Goal: Transaction & Acquisition: Book appointment/travel/reservation

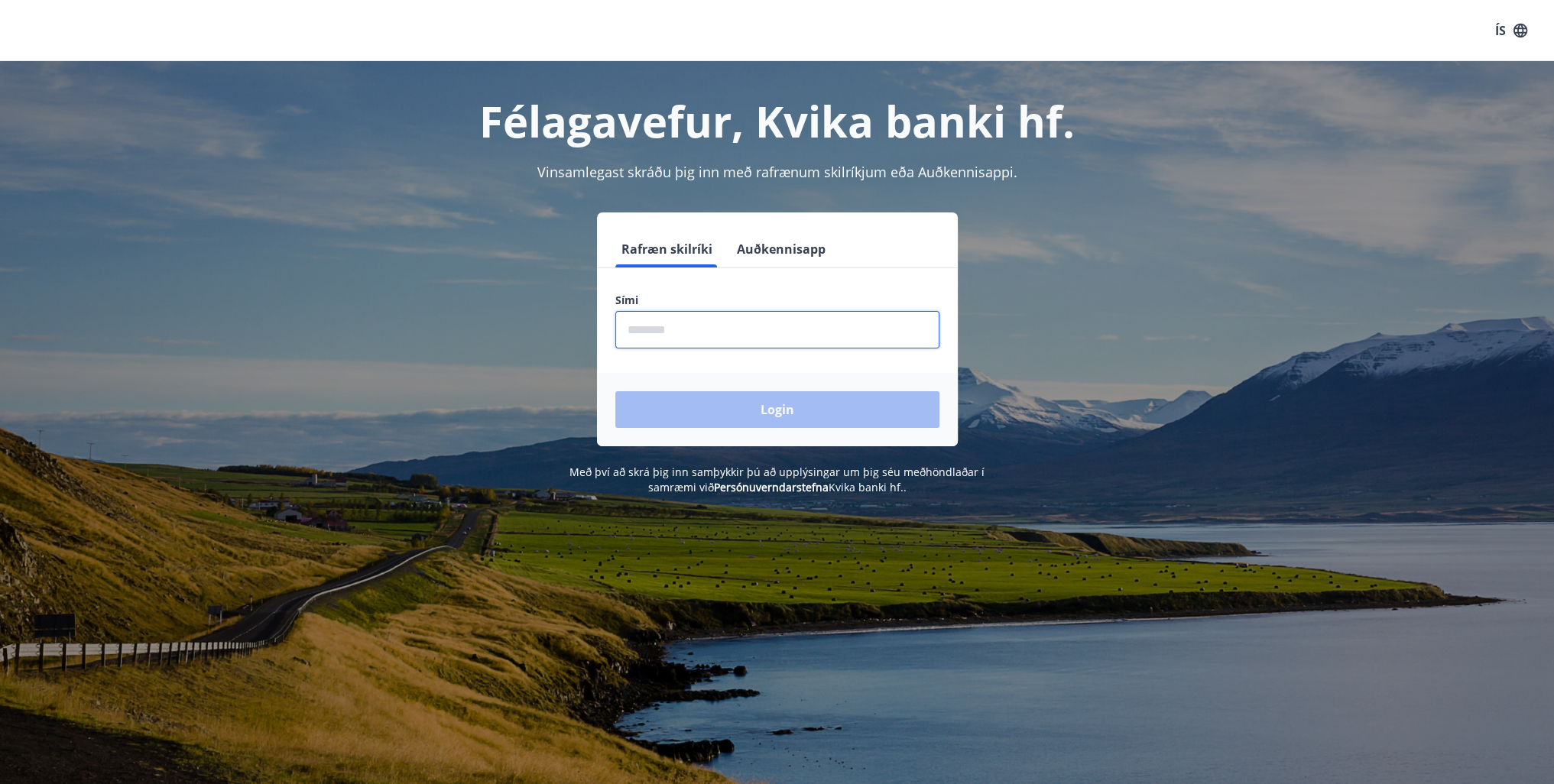
click at [713, 340] on input "phone" at bounding box center [777, 330] width 324 height 37
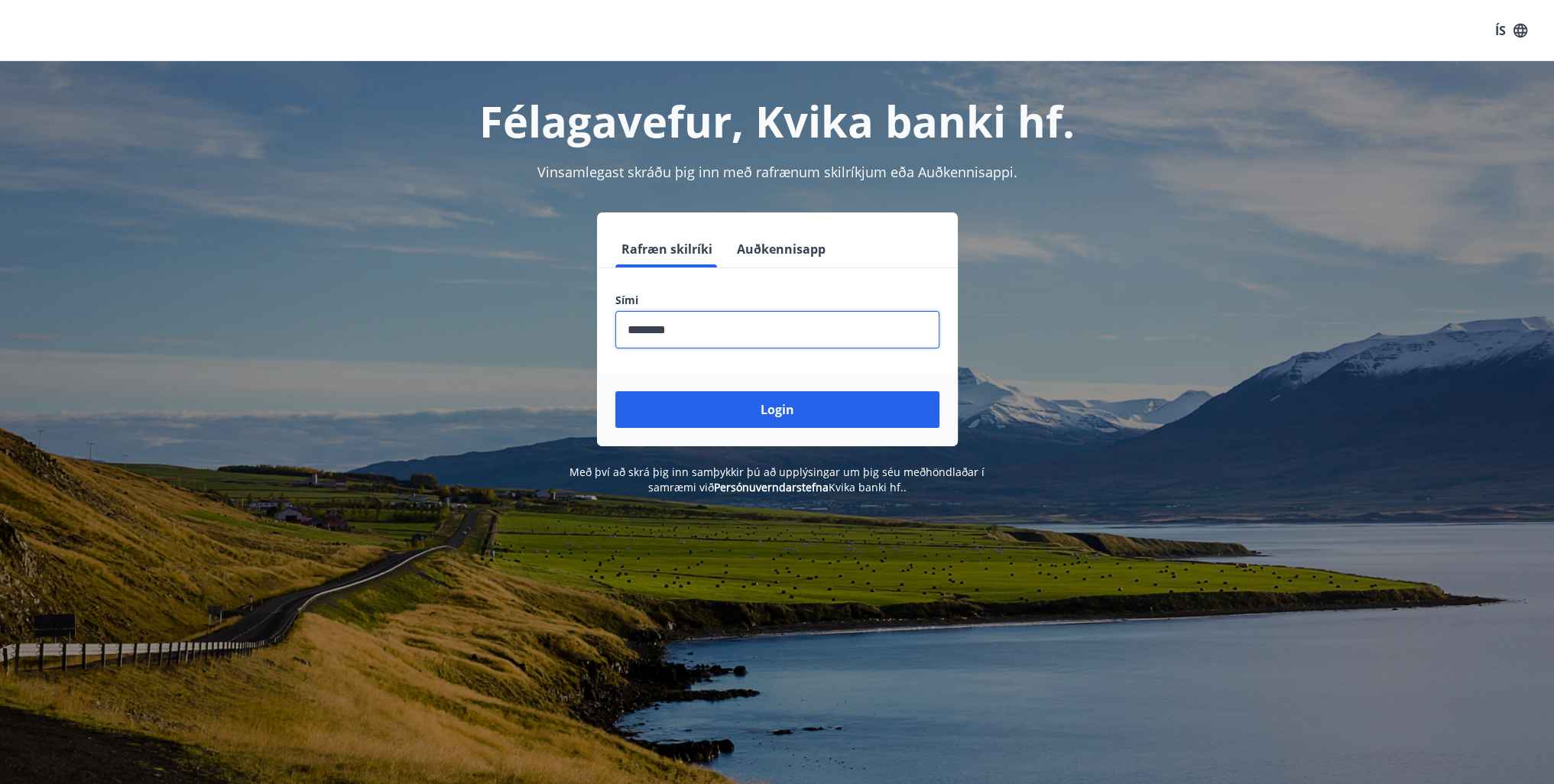
type input "********"
click at [615, 391] on button "Login" at bounding box center [777, 409] width 324 height 37
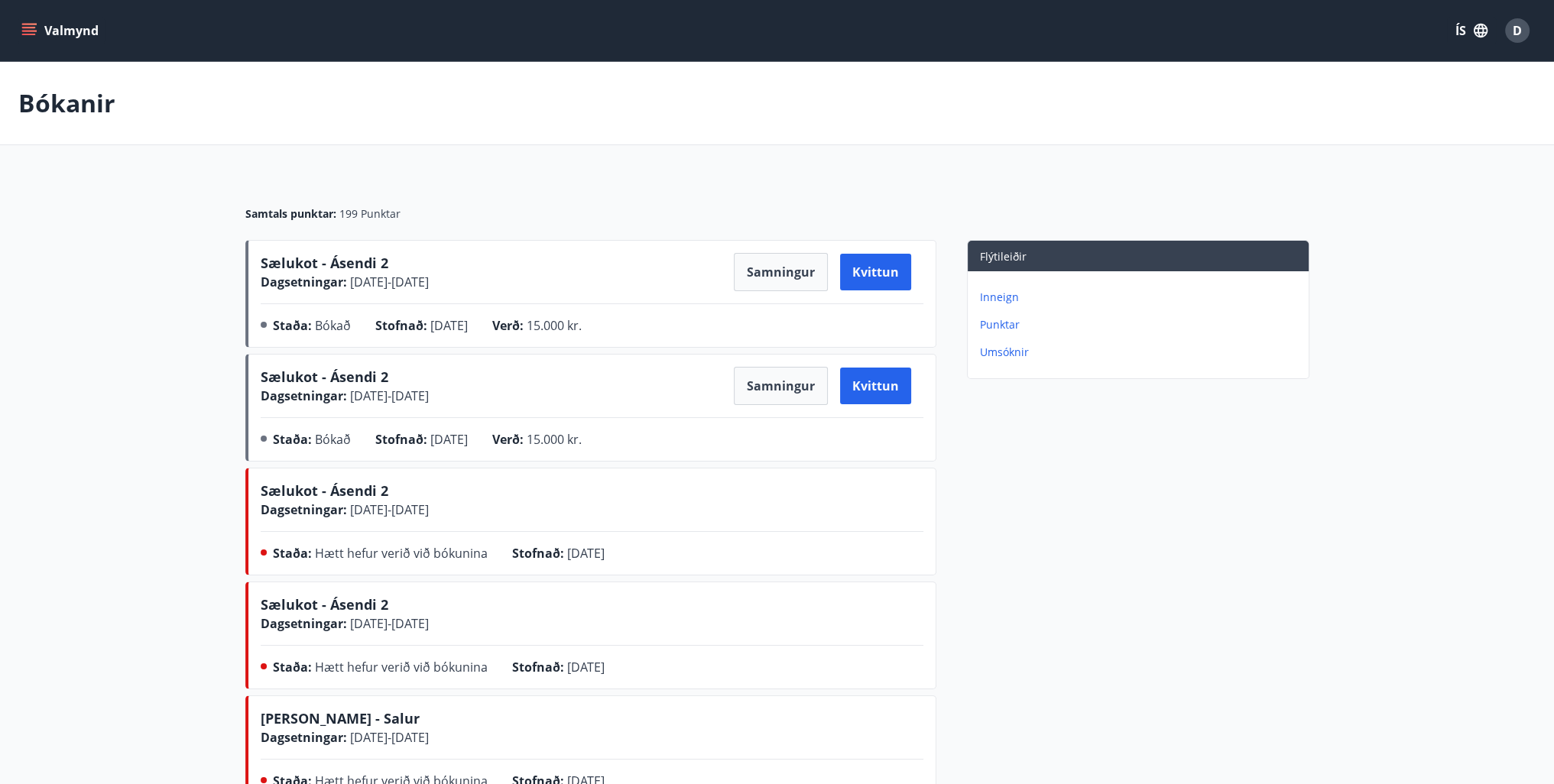
click at [67, 23] on button "Valmynd" at bounding box center [62, 30] width 87 height 27
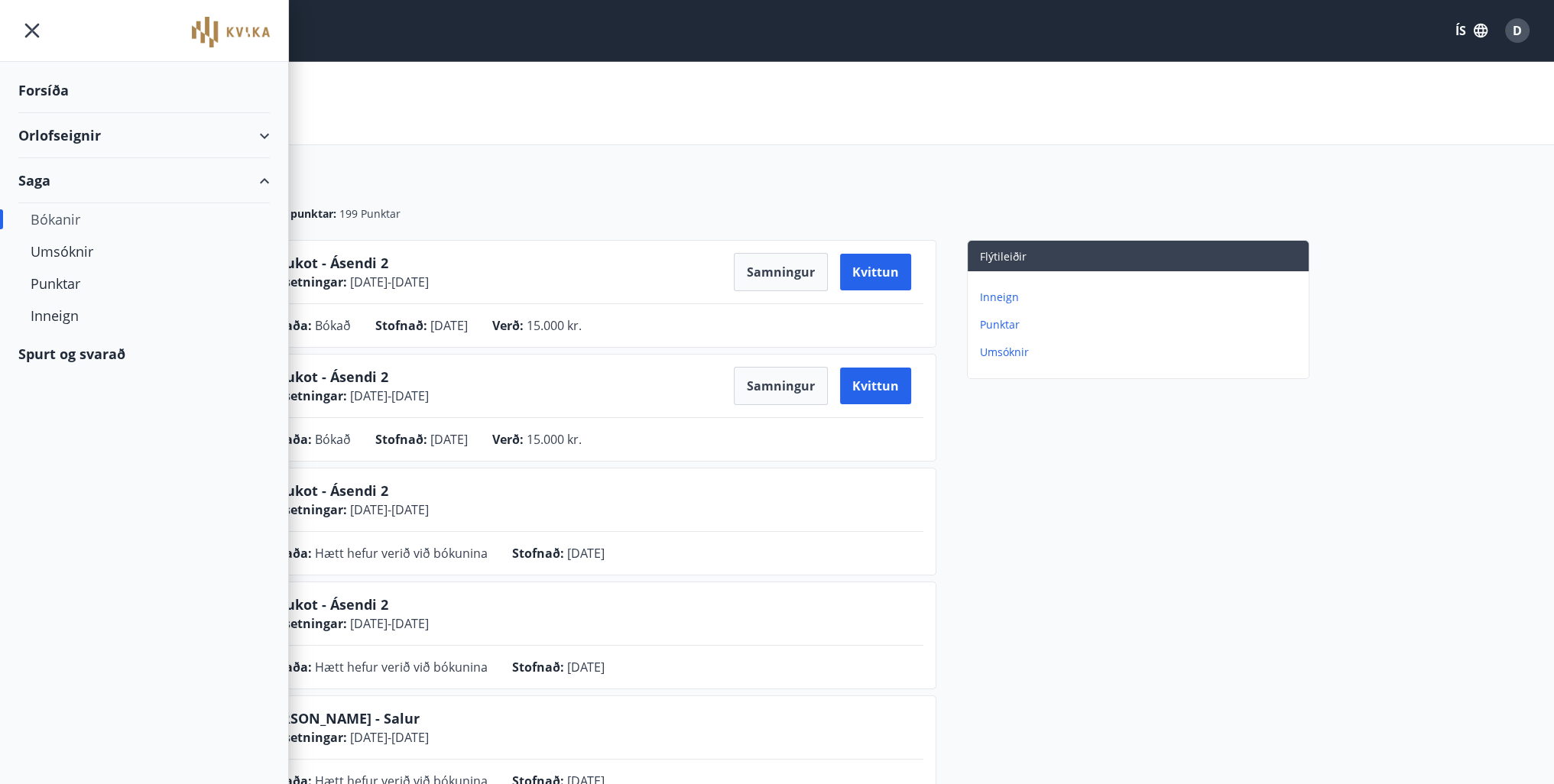
click at [57, 214] on div "Bókanir" at bounding box center [144, 219] width 227 height 32
click at [46, 219] on div "Bókanir" at bounding box center [144, 219] width 227 height 32
click at [436, 117] on div "Bókanir" at bounding box center [777, 103] width 1554 height 83
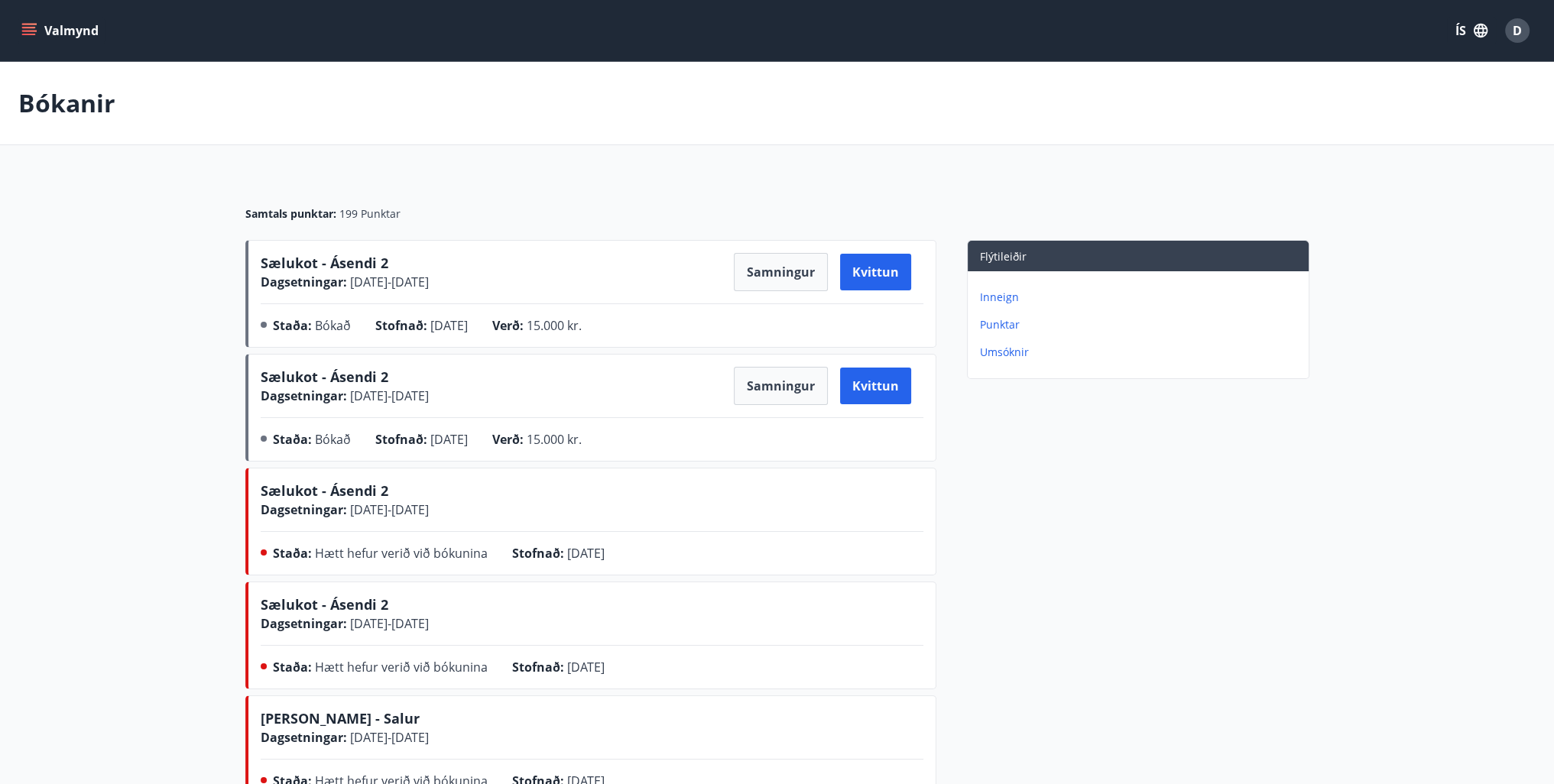
click at [49, 35] on button "Valmynd" at bounding box center [62, 30] width 87 height 27
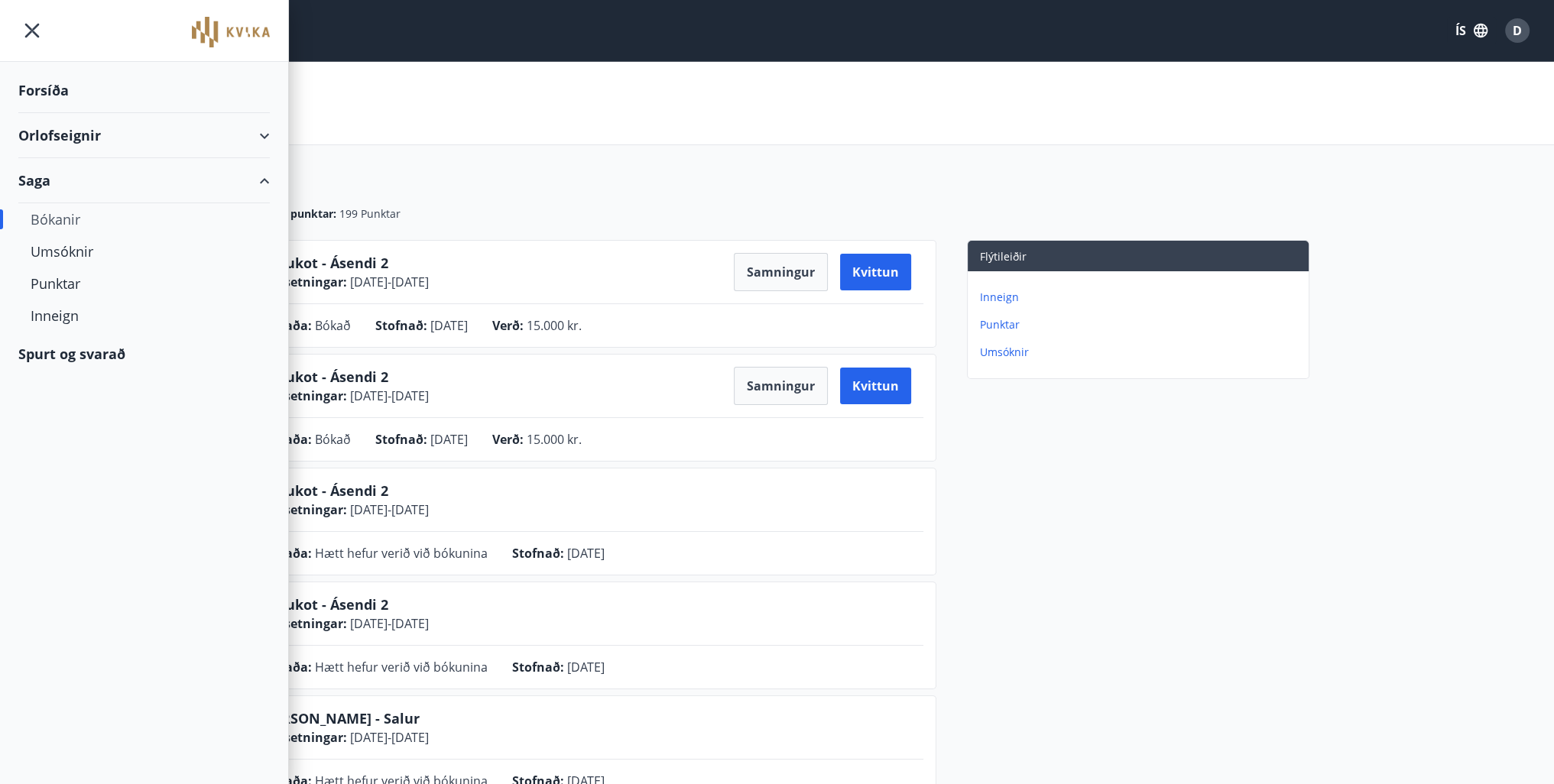
click at [33, 85] on div "Forsíða" at bounding box center [144, 91] width 252 height 45
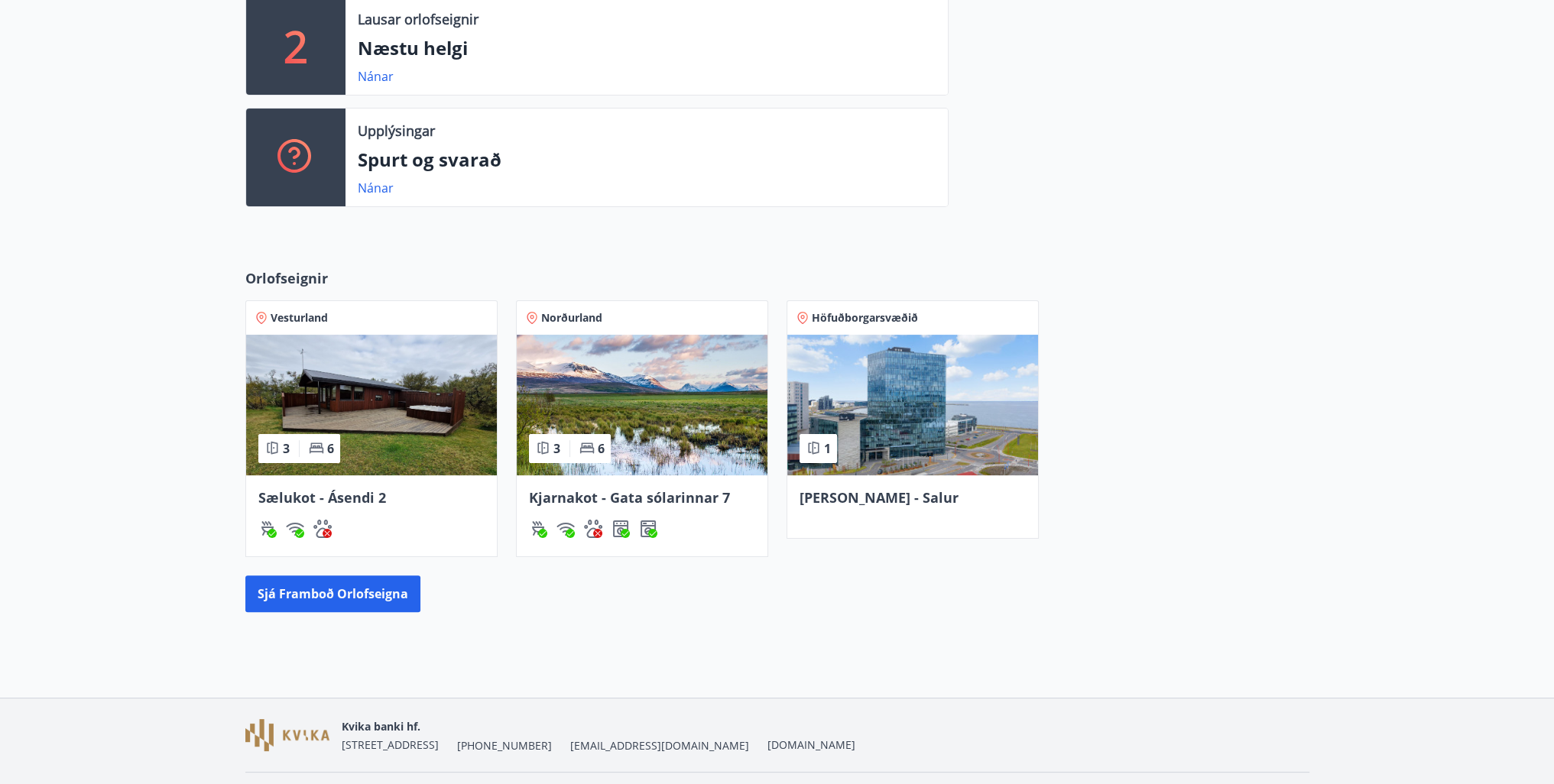
scroll to position [404, 0]
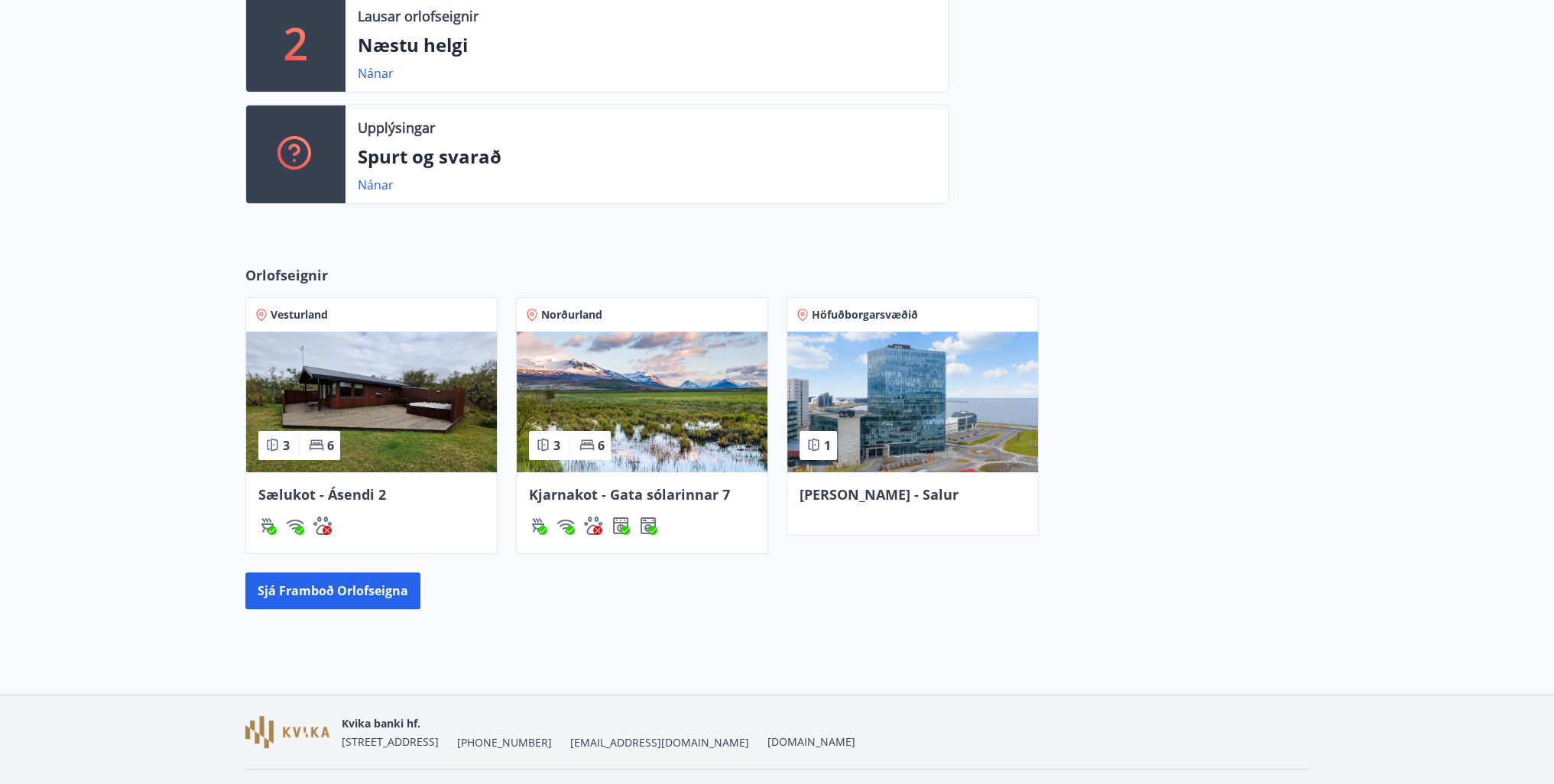
click at [387, 388] on img at bounding box center [371, 401] width 251 height 141
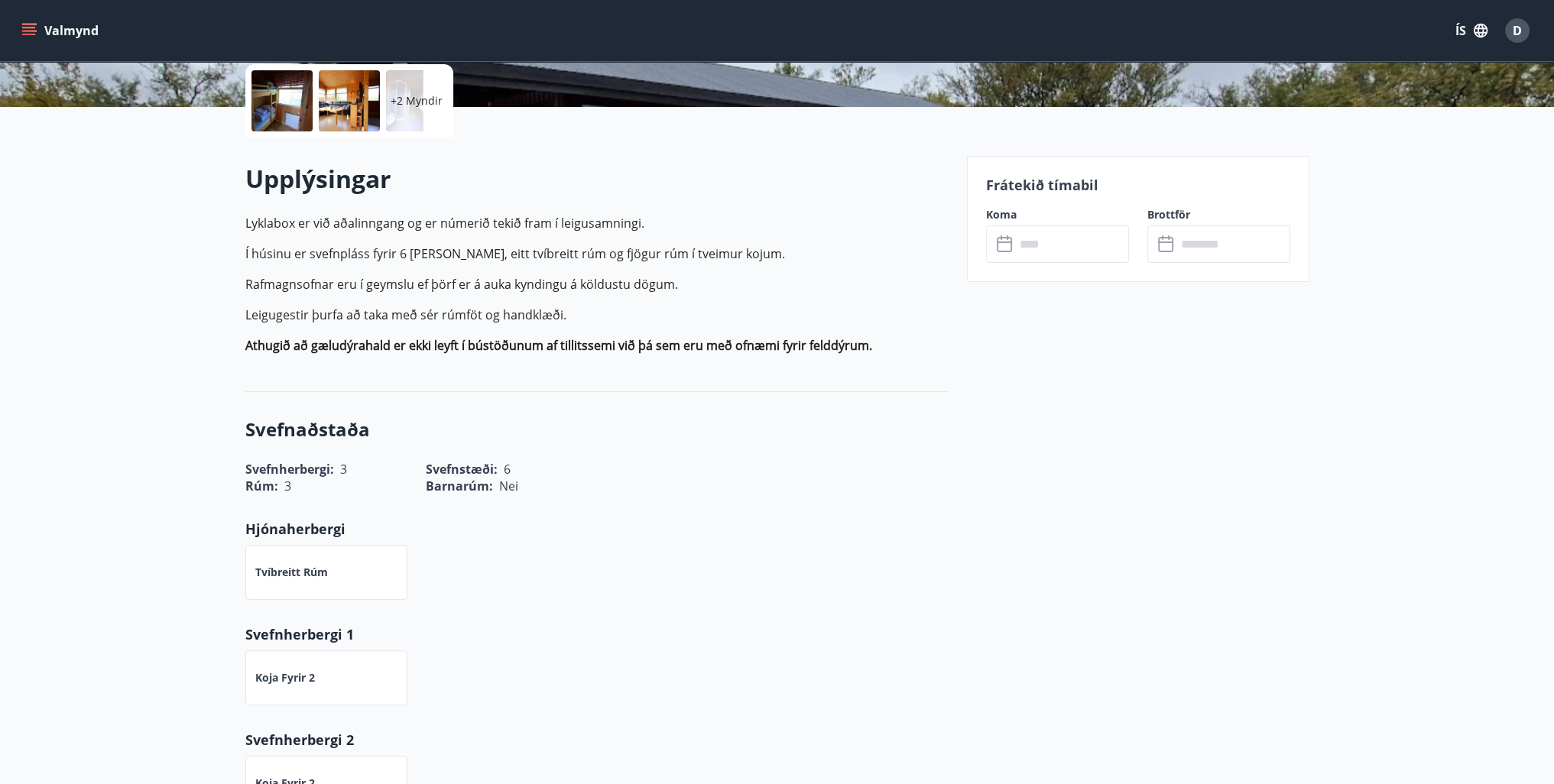
scroll to position [355, 0]
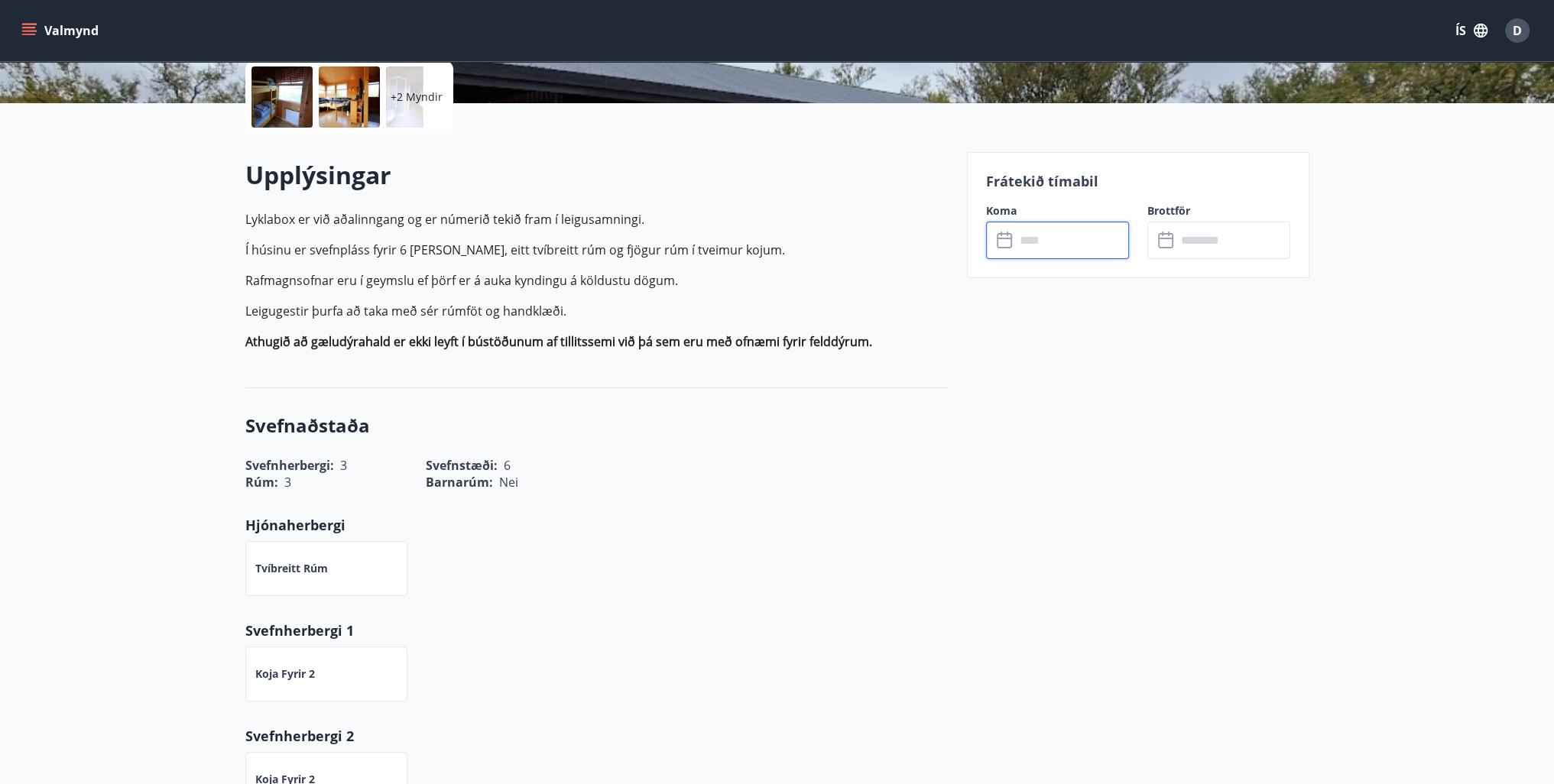
click at [1034, 230] on input "text" at bounding box center [1072, 240] width 114 height 37
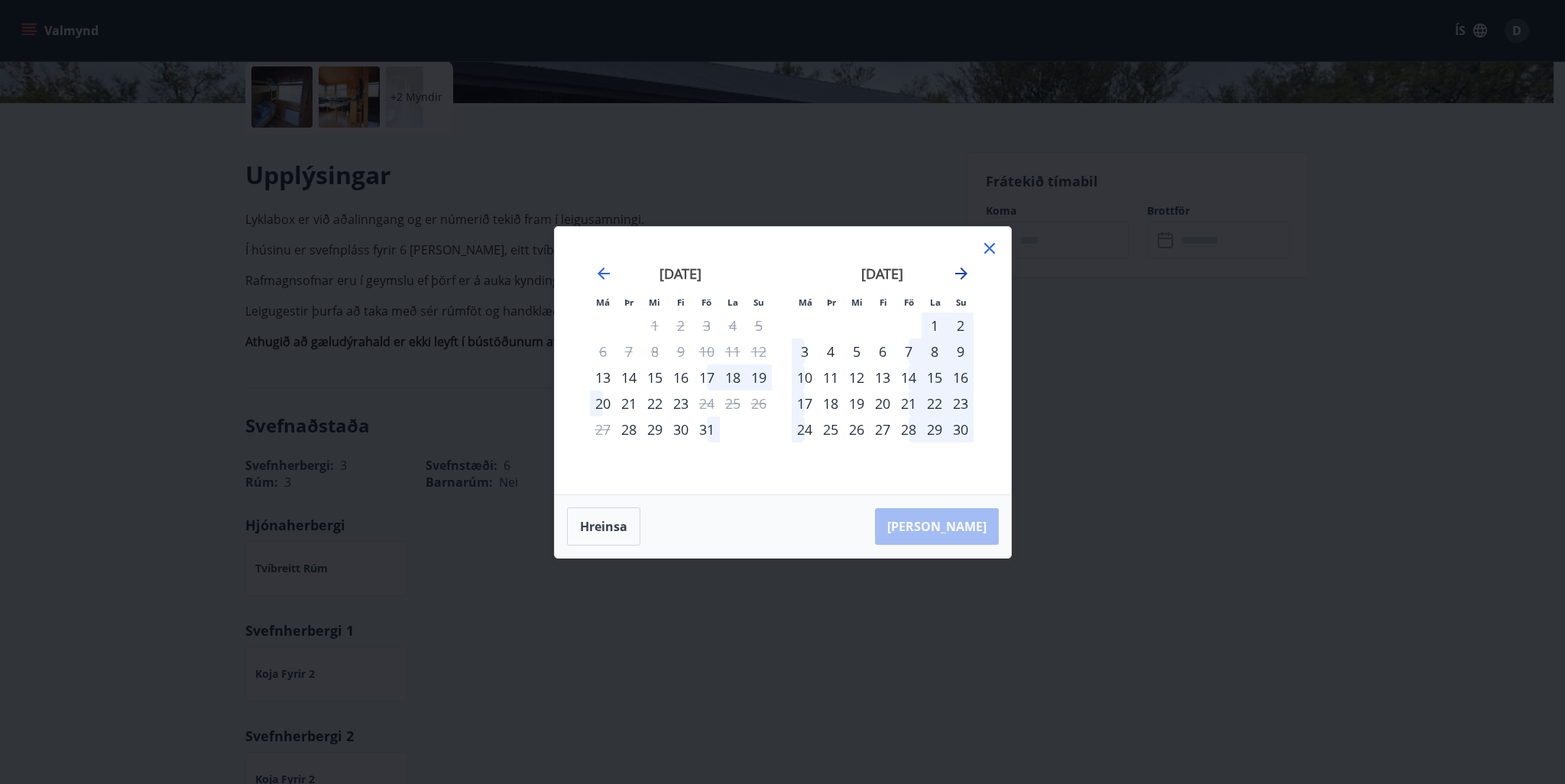
click at [961, 271] on icon "Move forward to switch to the next month." at bounding box center [961, 274] width 18 height 18
click at [712, 430] on div "28" at bounding box center [707, 429] width 26 height 26
click at [755, 432] on div "30" at bounding box center [758, 429] width 26 height 26
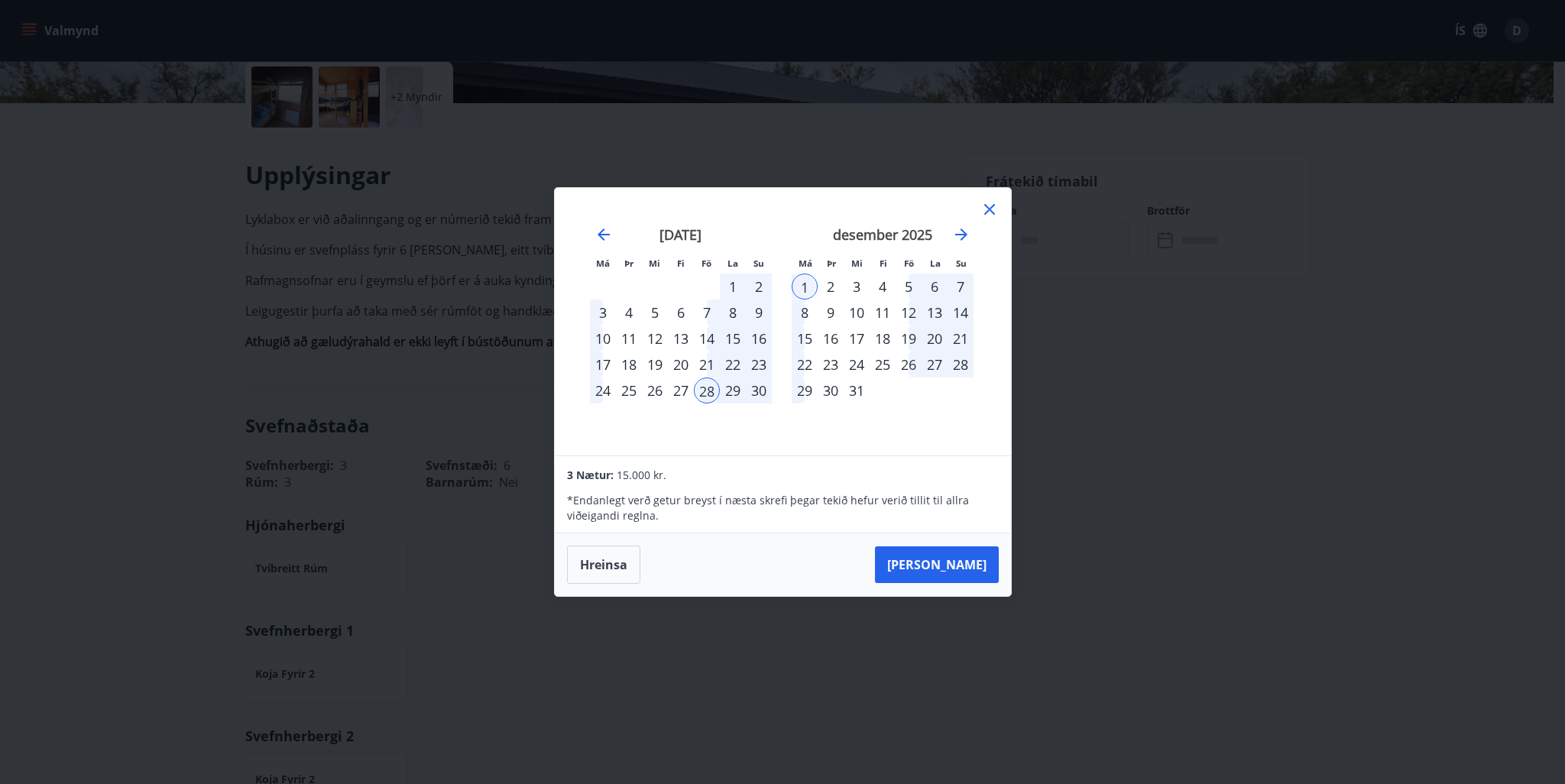
click at [758, 388] on div "30" at bounding box center [758, 390] width 26 height 26
click at [599, 234] on icon "Move backward to switch to the previous month." at bounding box center [604, 234] width 12 height 12
click at [961, 233] on icon "Move forward to switch to the next month." at bounding box center [961, 235] width 18 height 18
click at [708, 338] on div "14" at bounding box center [707, 338] width 26 height 26
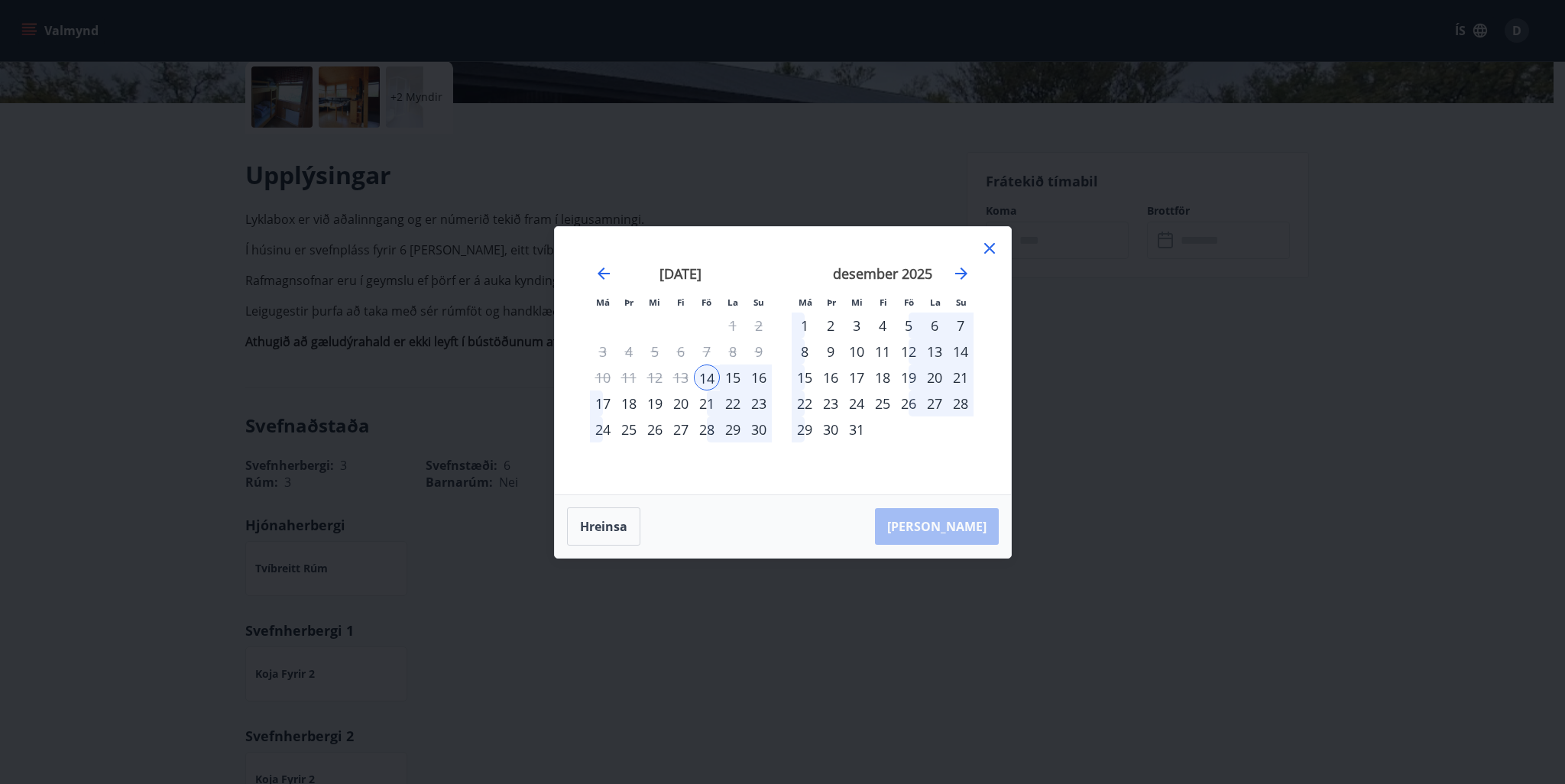
click at [758, 377] on div "16" at bounding box center [758, 377] width 26 height 26
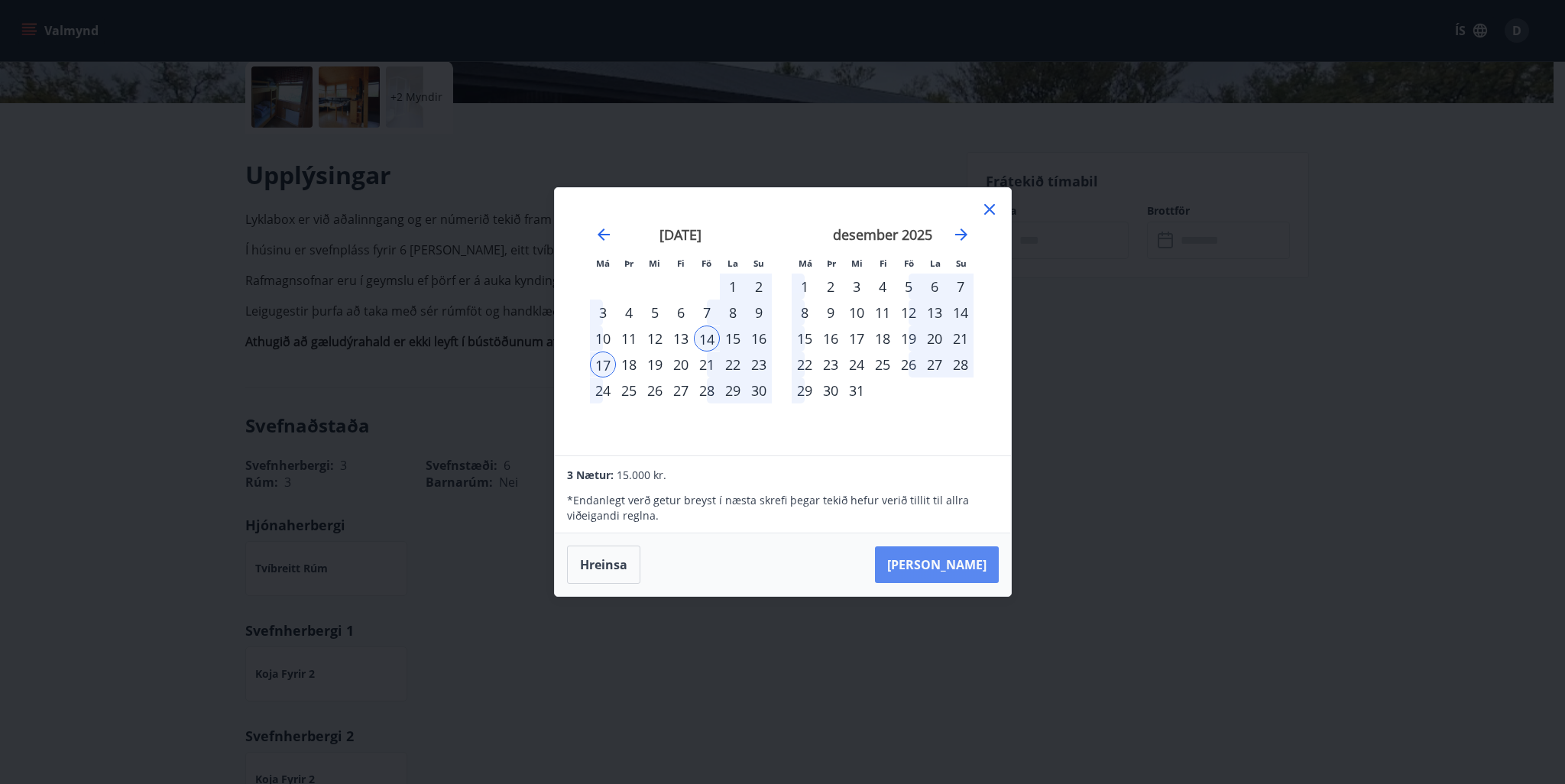
click at [947, 555] on button "Taka Frá" at bounding box center [937, 564] width 124 height 37
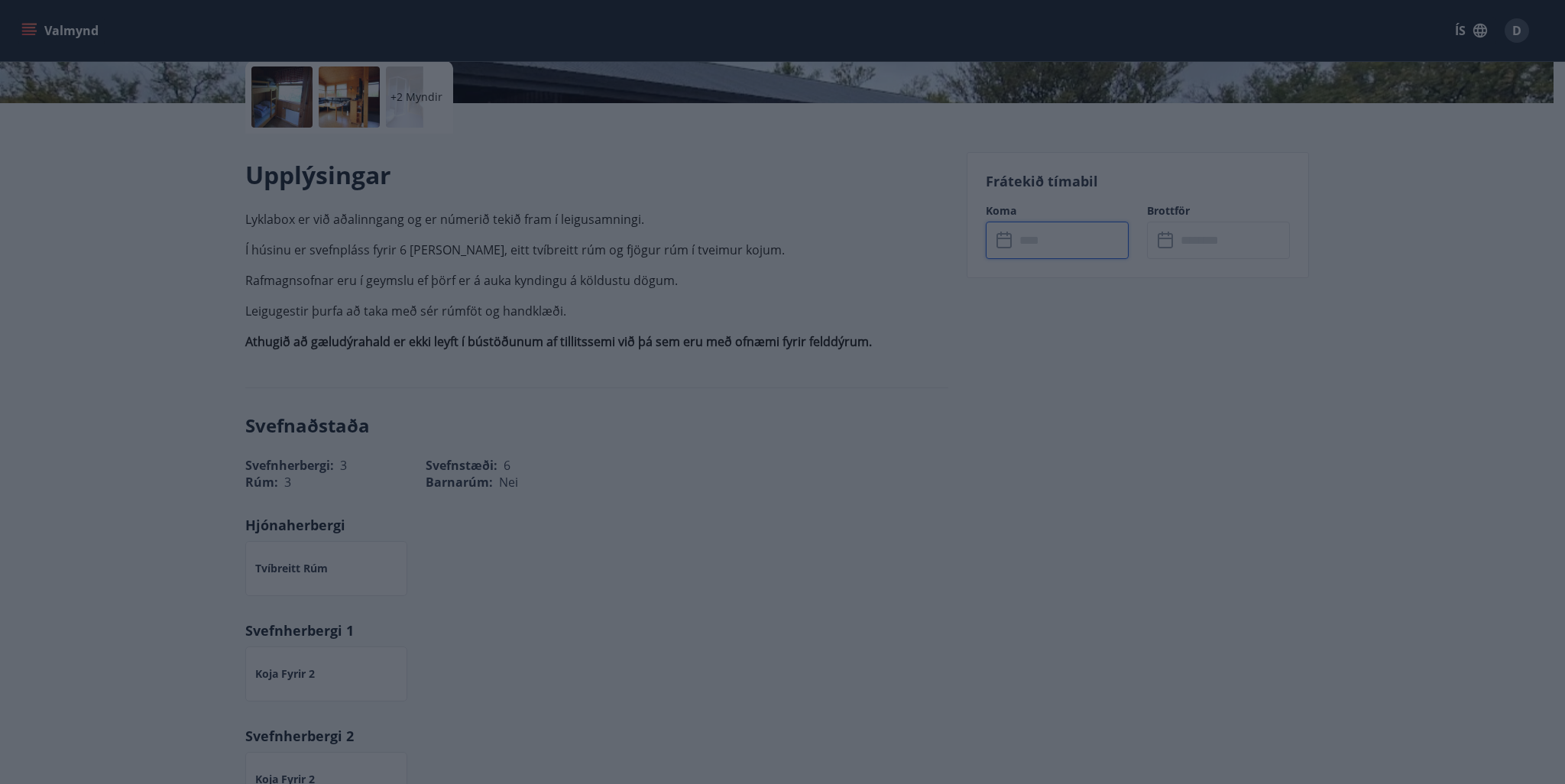
type input "******"
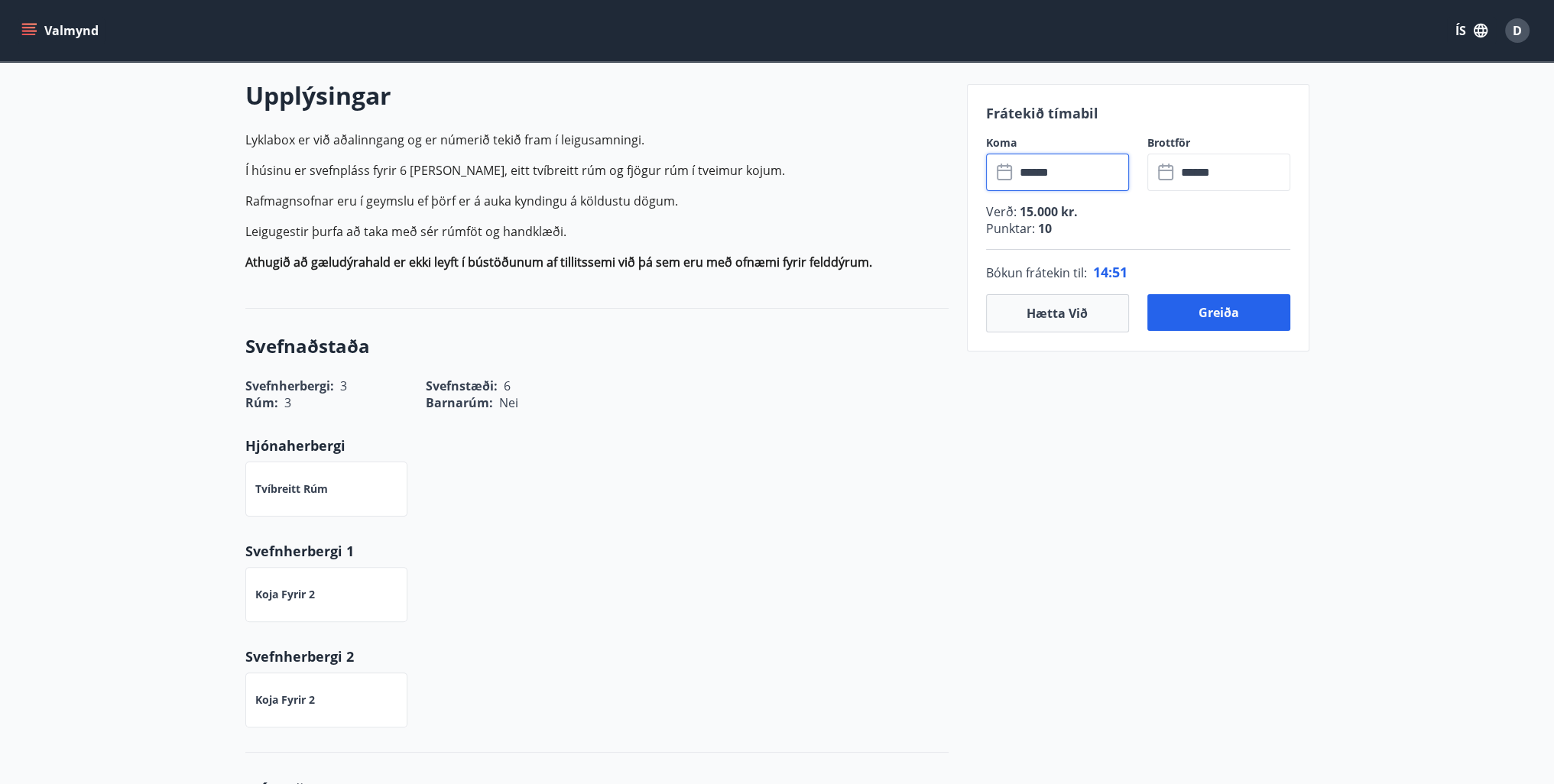
scroll to position [294, 0]
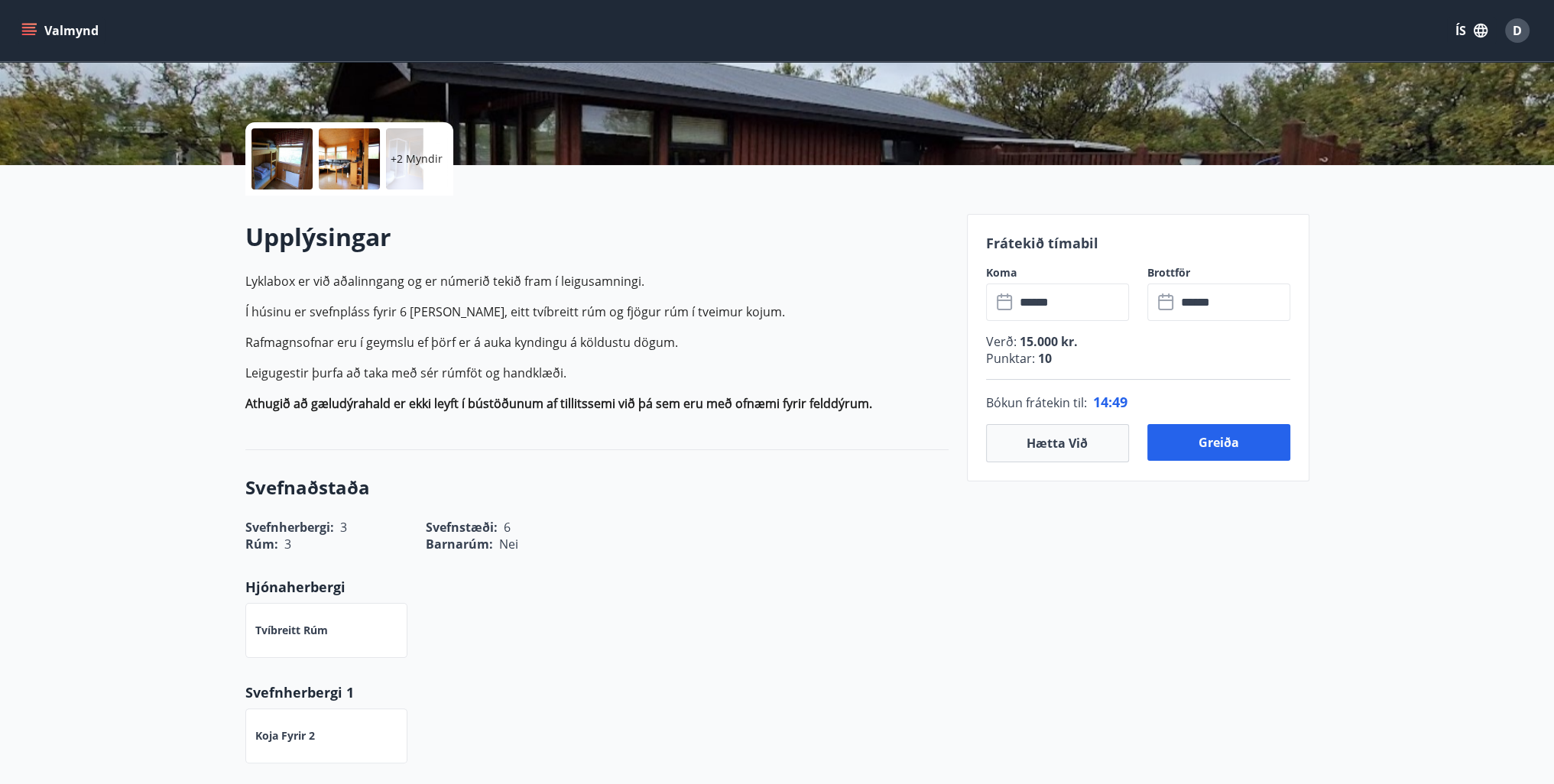
click at [1088, 301] on input "******" at bounding box center [1072, 302] width 114 height 37
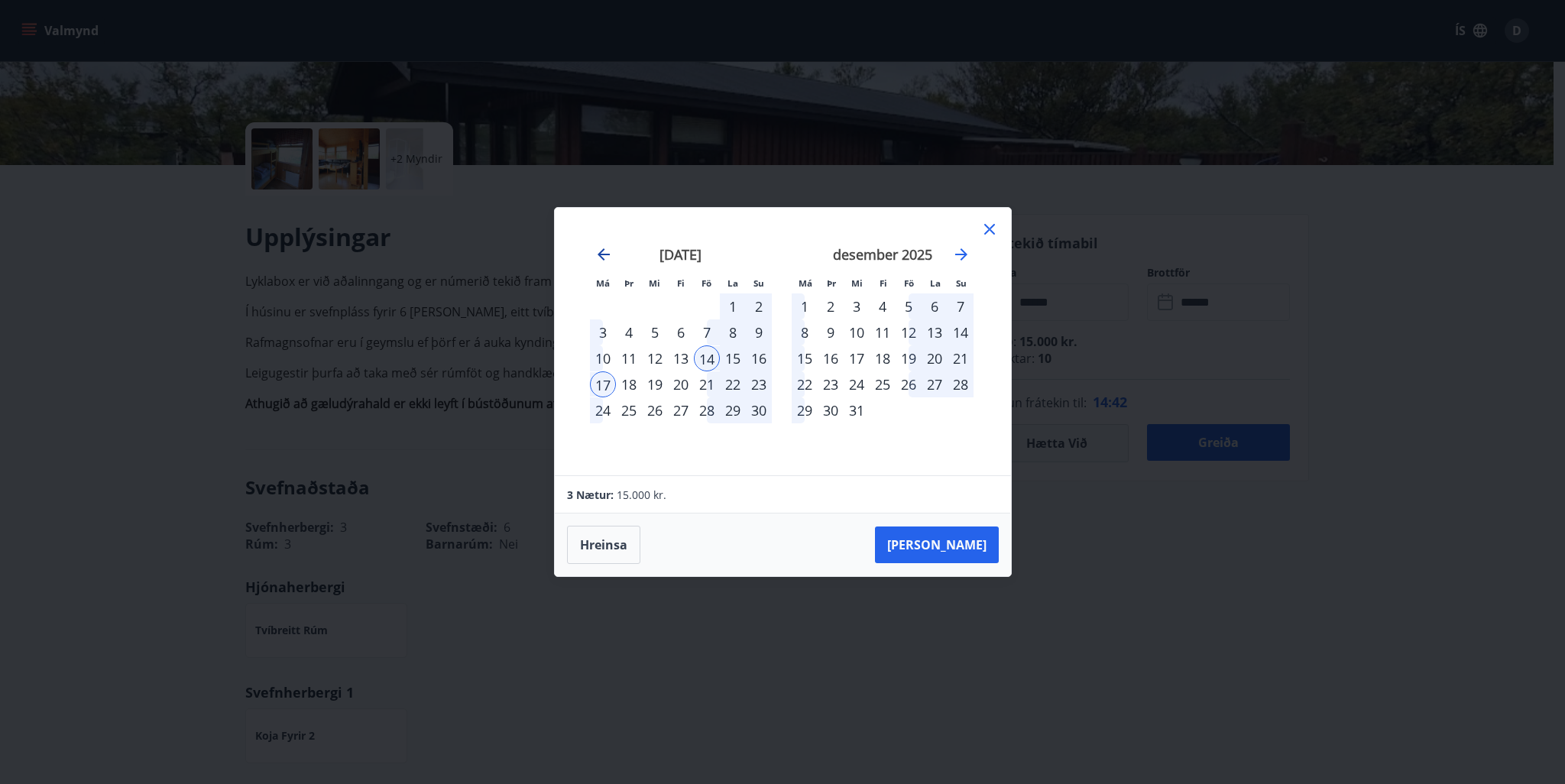
click at [604, 256] on icon "Move backward to switch to the previous month." at bounding box center [604, 255] width 18 height 18
click at [993, 231] on icon at bounding box center [990, 229] width 18 height 18
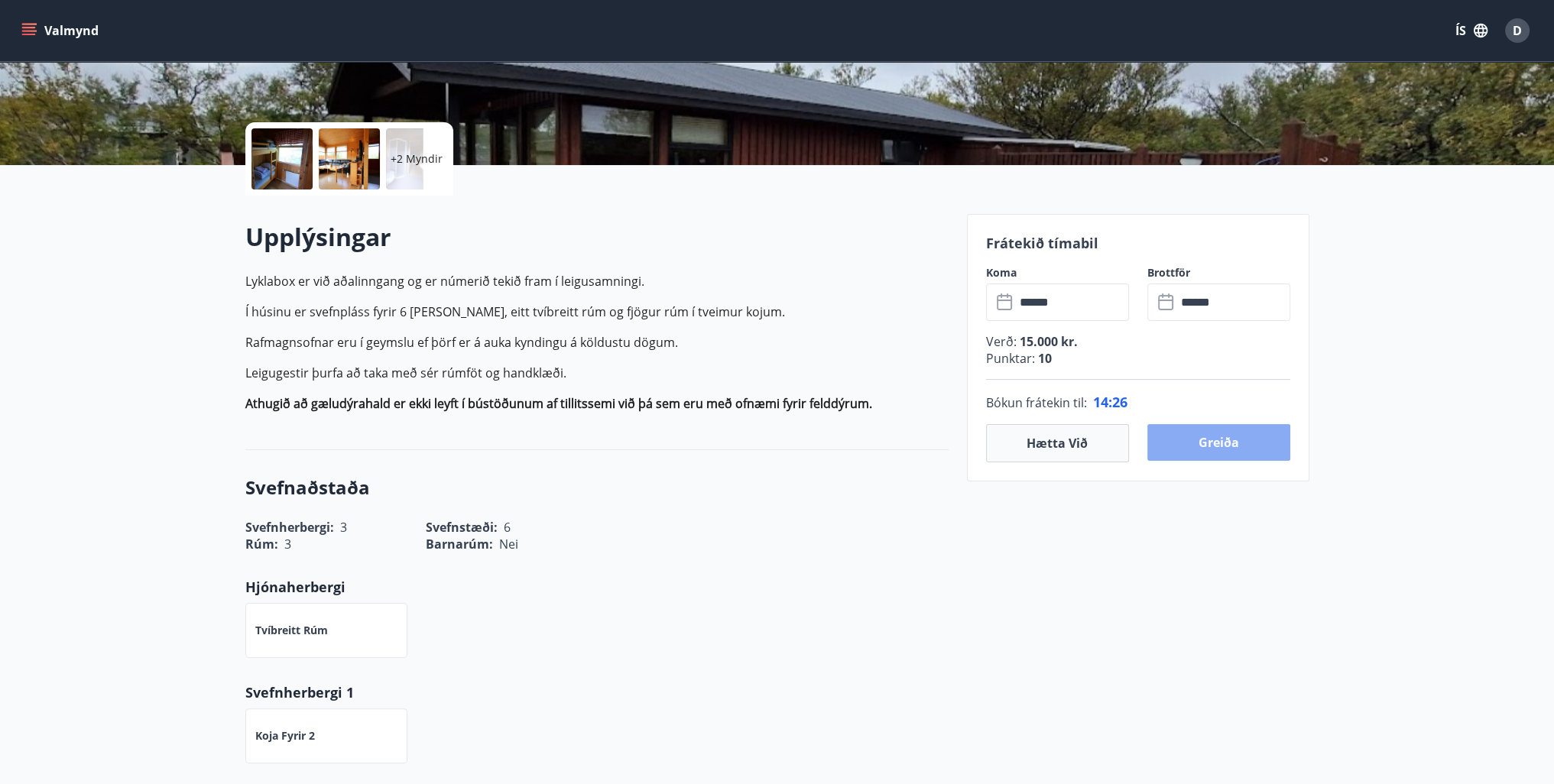
click at [1240, 441] on button "Greiða" at bounding box center [1219, 443] width 143 height 37
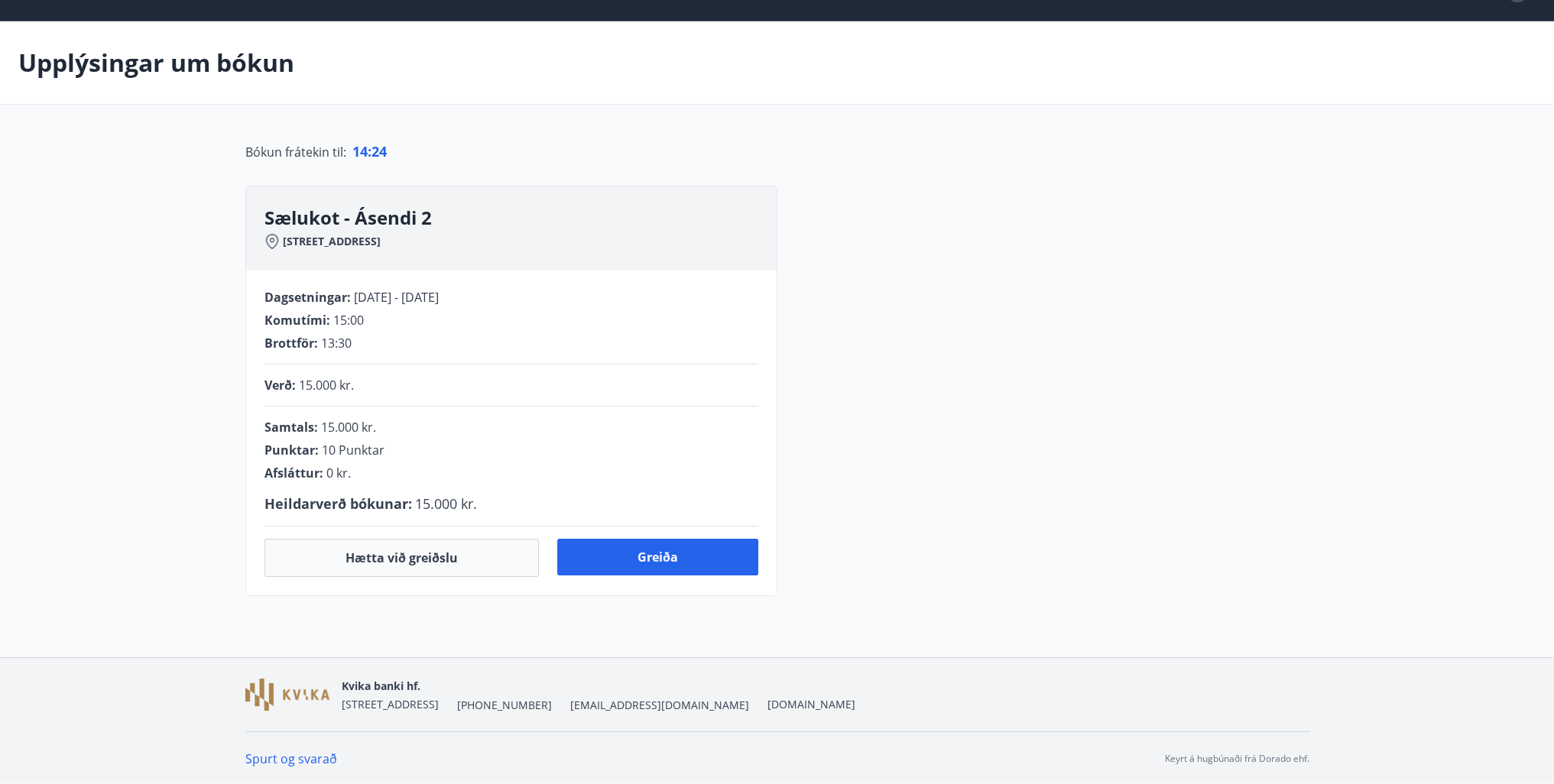
scroll to position [226, 0]
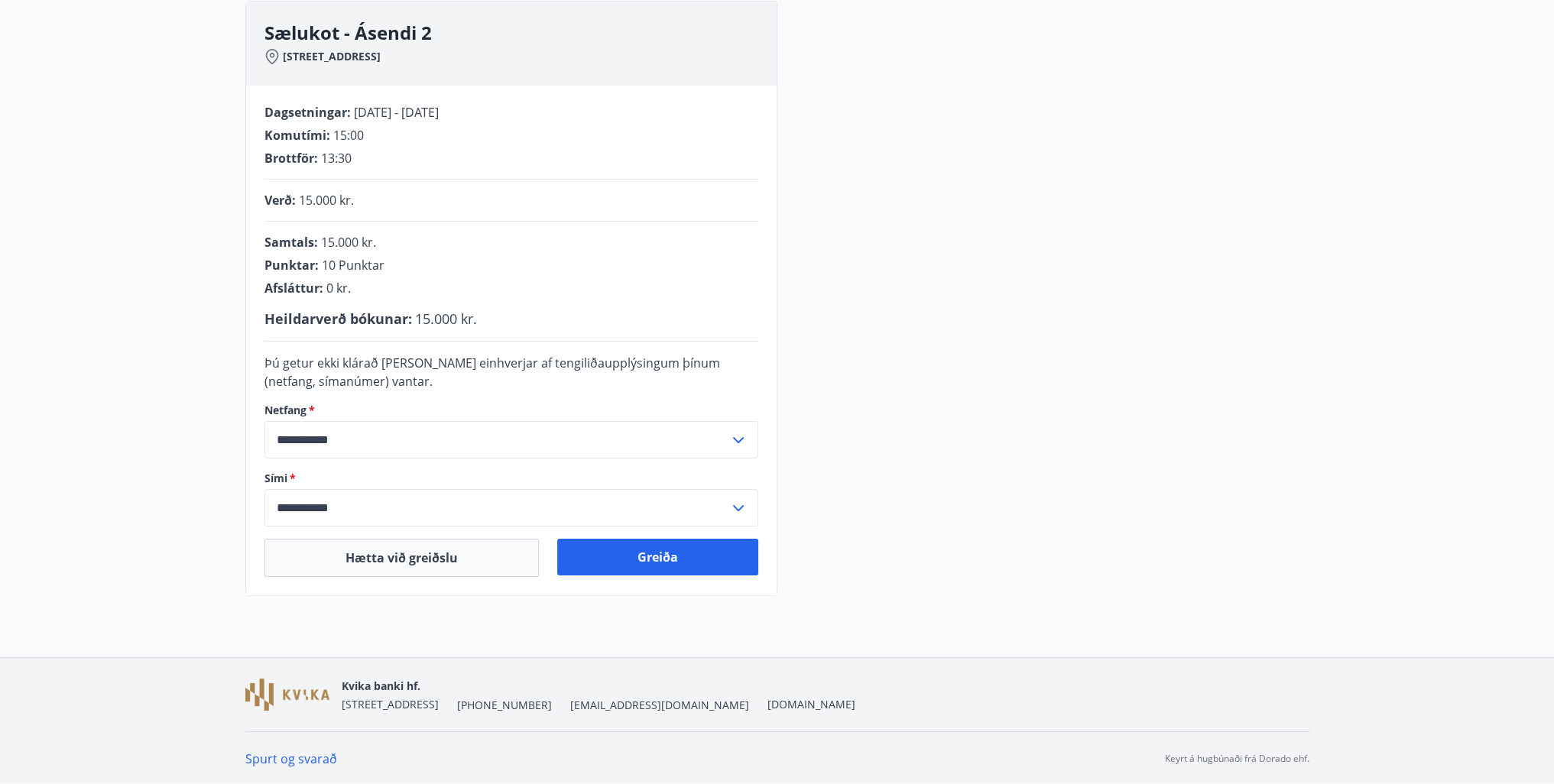
drag, startPoint x: 495, startPoint y: 113, endPoint x: 352, endPoint y: 107, distance: 143.1
click at [352, 107] on div "Dagsetningar : 14.11.2025 - 17.11.2025" at bounding box center [511, 112] width 494 height 17
copy span "14.11.2025 - 17.11.2025"
click at [264, 87] on div "**********" at bounding box center [511, 340] width 530 height 509
click at [261, 32] on div "Sælukot - Ásendi 2 Ásendi 2, 320 Reykholti" at bounding box center [511, 43] width 530 height 84
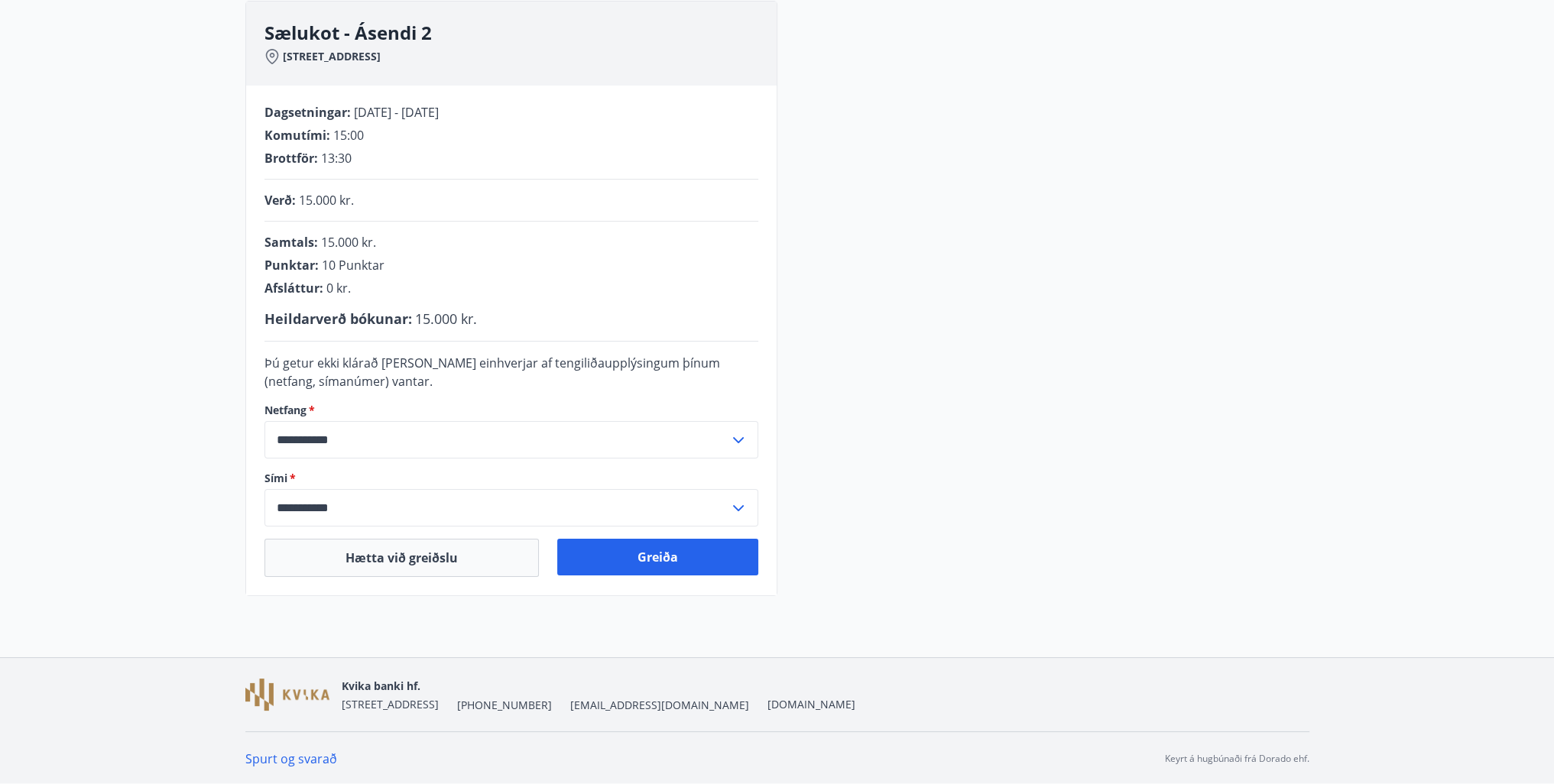
drag, startPoint x: 264, startPoint y: 32, endPoint x: 479, endPoint y: 115, distance: 230.5
click at [496, 112] on div "**********" at bounding box center [511, 298] width 532 height 595
copy div "Sælukot - Ásendi 2 Ásendi 2, 320 Reykholti Dagsetningar : 14.11.2025 - 17.11.20…"
click at [561, 163] on div "Brottför : 13:30" at bounding box center [511, 158] width 494 height 17
click at [667, 557] on button "Greiða" at bounding box center [657, 557] width 201 height 37
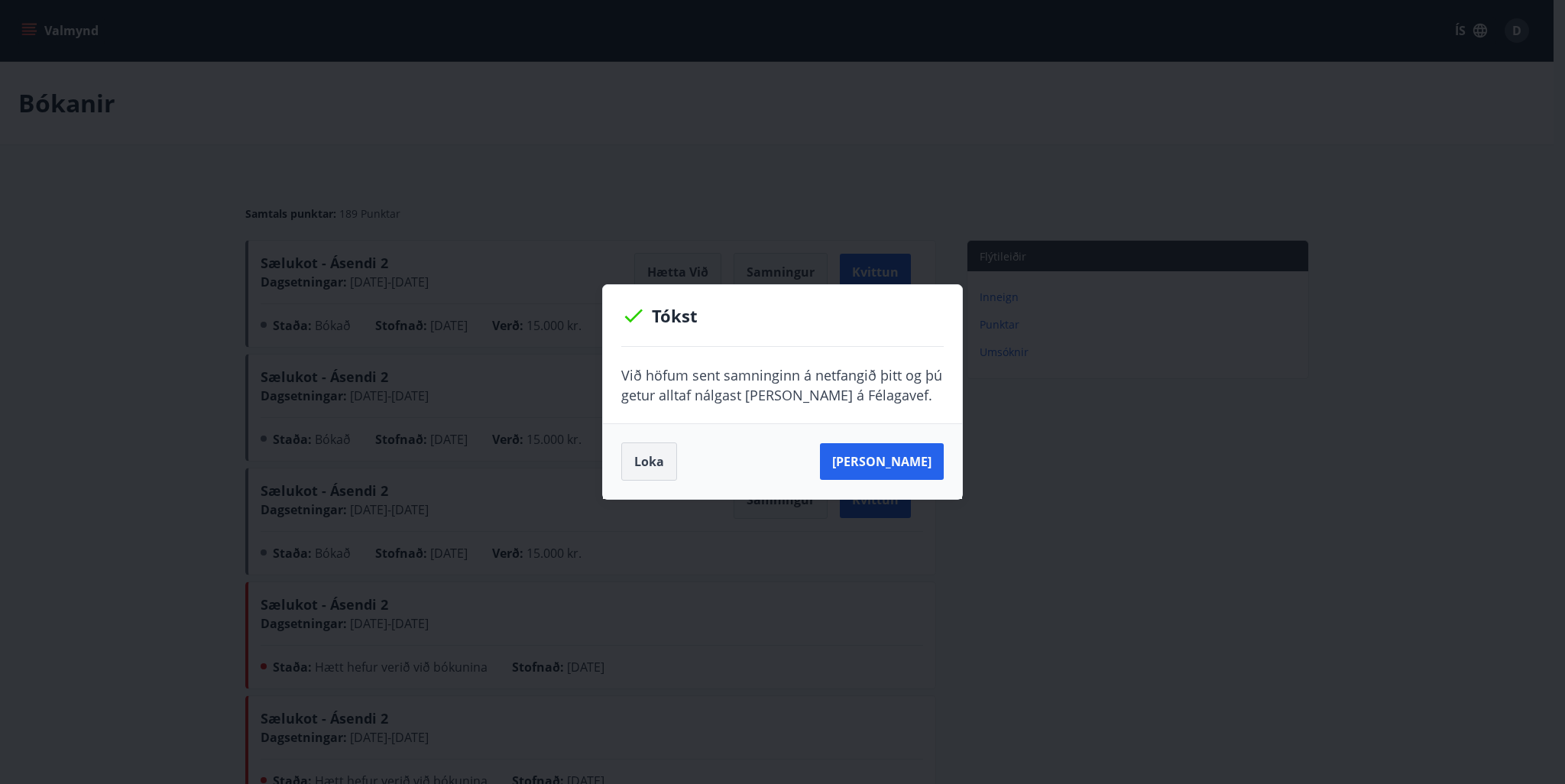
click at [638, 464] on button "Loka" at bounding box center [648, 462] width 56 height 38
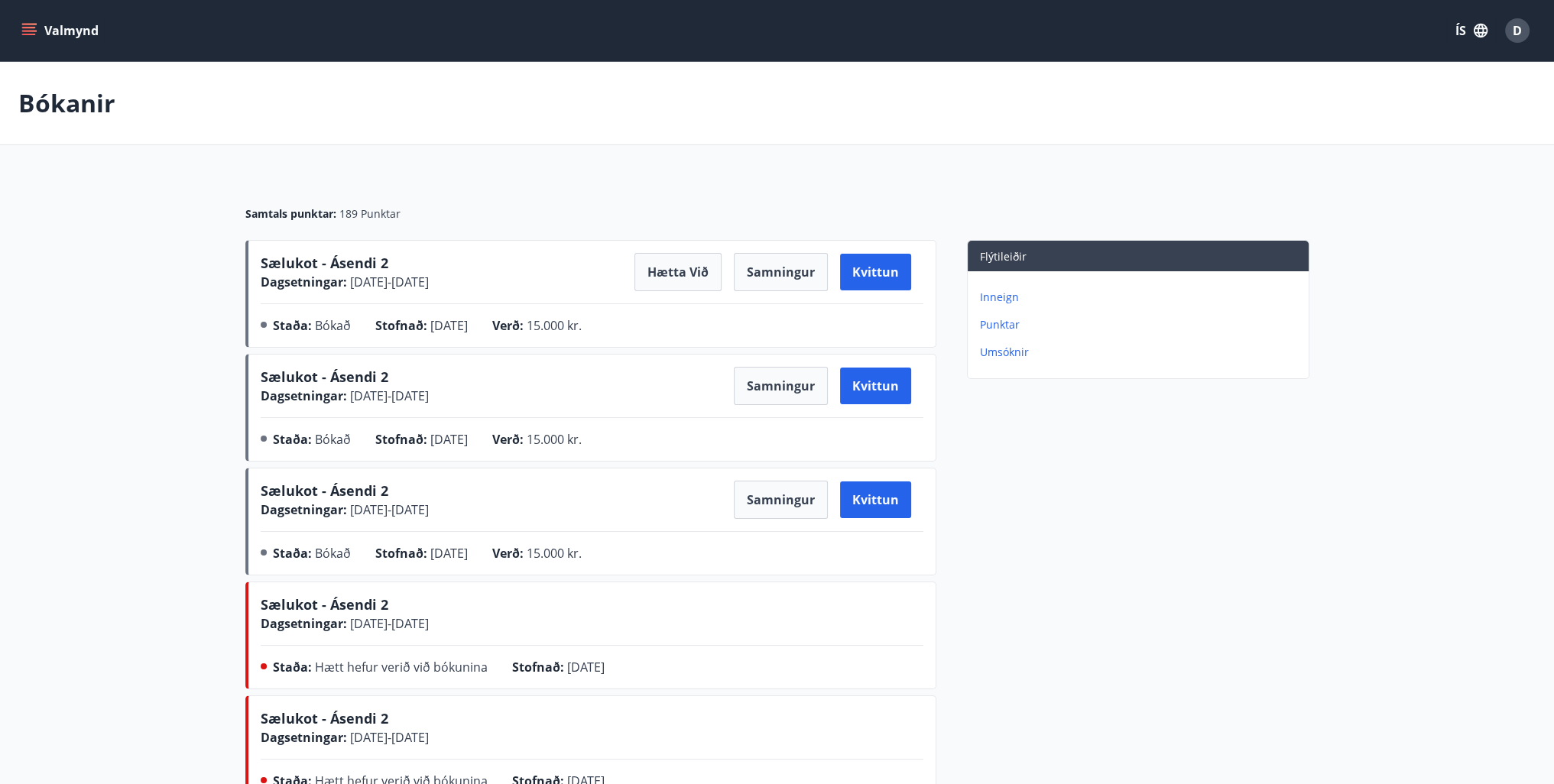
drag, startPoint x: 489, startPoint y: 285, endPoint x: 263, endPoint y: 258, distance: 227.6
click at [263, 258] on div "Sælukot - Ásendi 2 Dagsetningar : 14.11.2025 - 17.11.2025 Hætta við Samningur K…" at bounding box center [592, 272] width 663 height 38
copy div "Sælukot - Ásendi 2 Dagsetningar : 14.11.2025 - 17.11.2025"
